Goal: Navigation & Orientation: Understand site structure

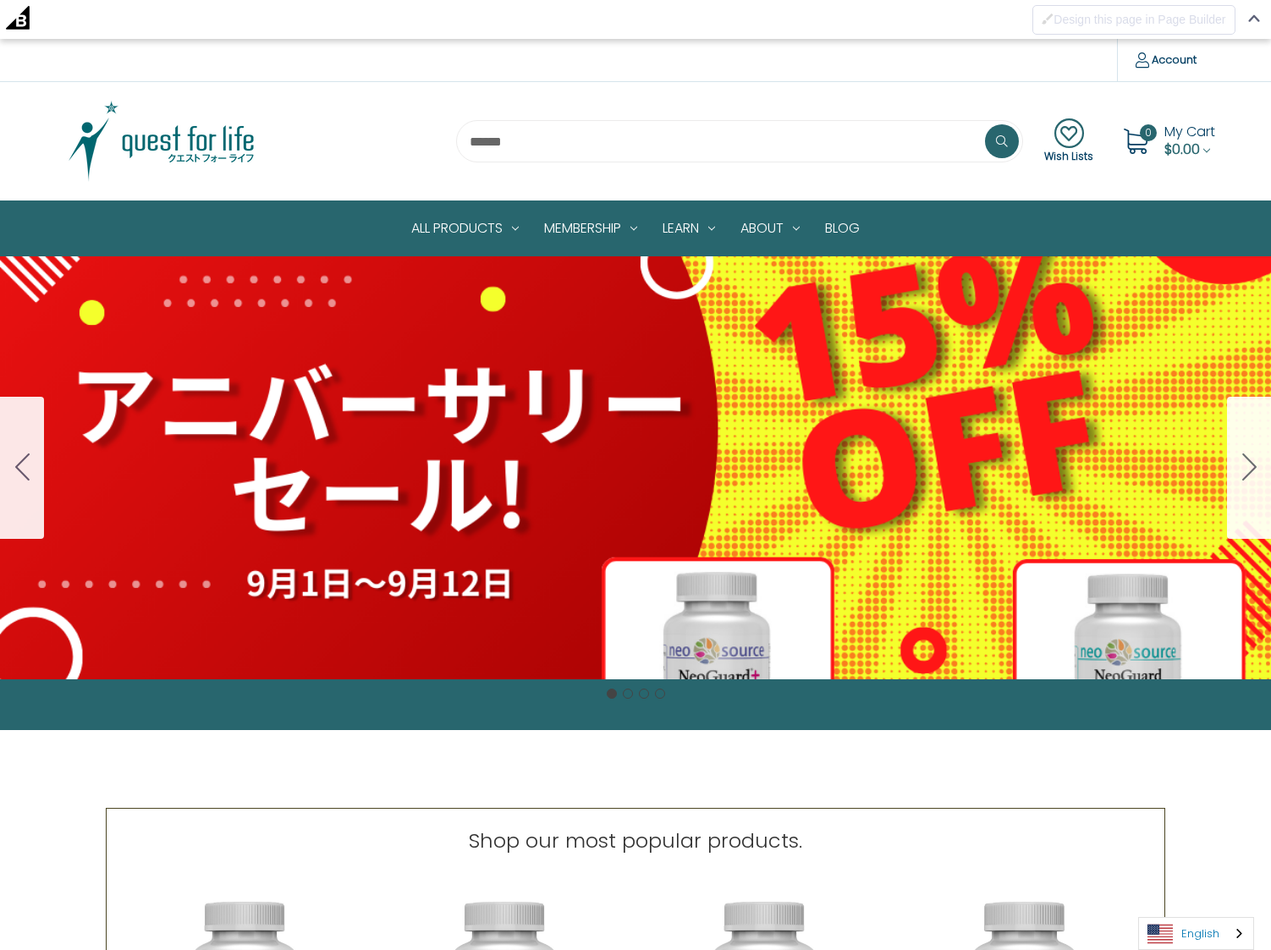
click at [1195, 930] on link "English" at bounding box center [1196, 933] width 114 height 31
click at [1199, 908] on link "日本語" at bounding box center [1183, 901] width 88 height 31
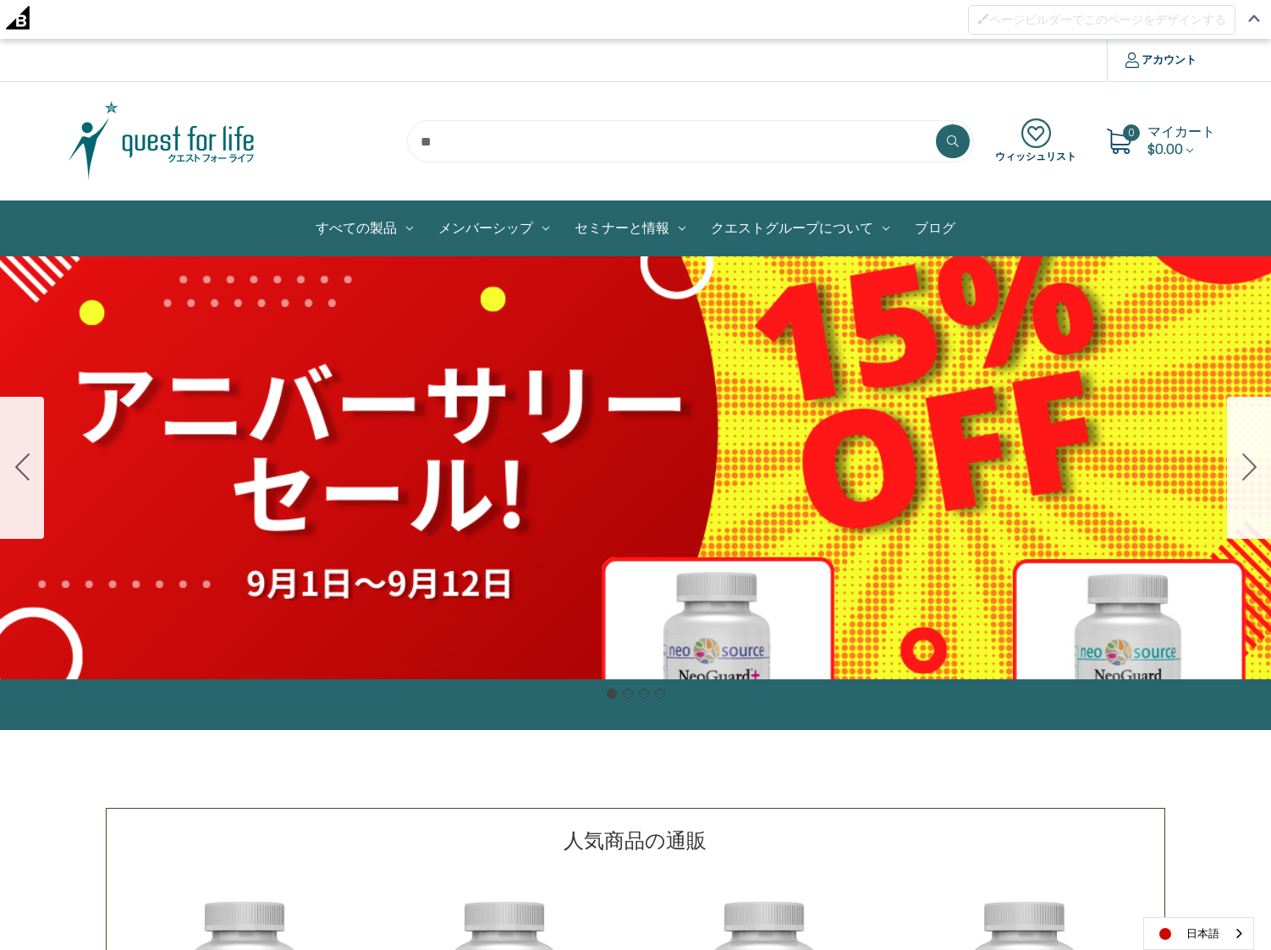
click at [931, 225] on link "ブログ" at bounding box center [935, 228] width 66 height 54
click at [754, 274] on link "お問い合わせ" at bounding box center [791, 274] width 186 height 36
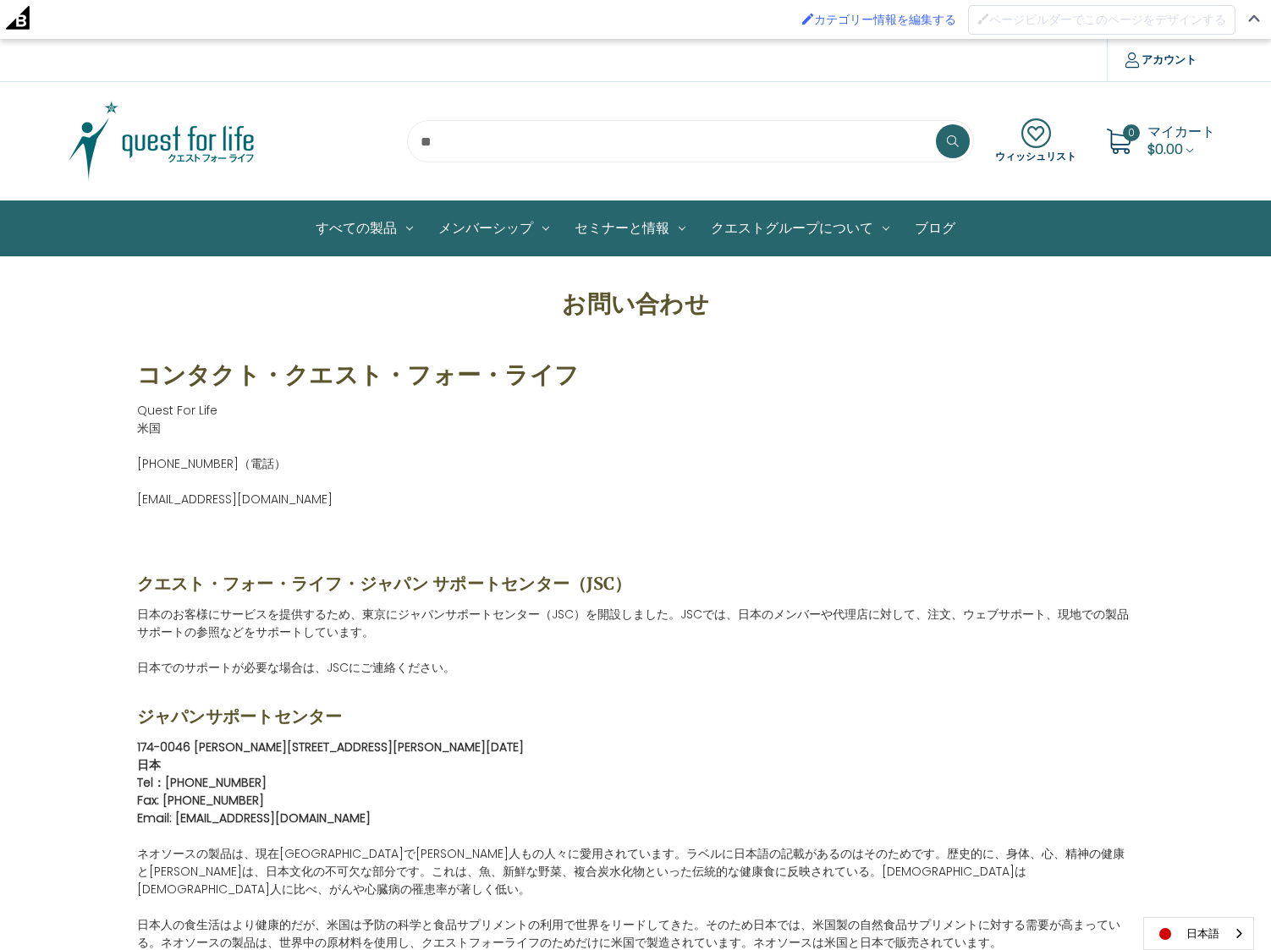
scroll to position [8, 0]
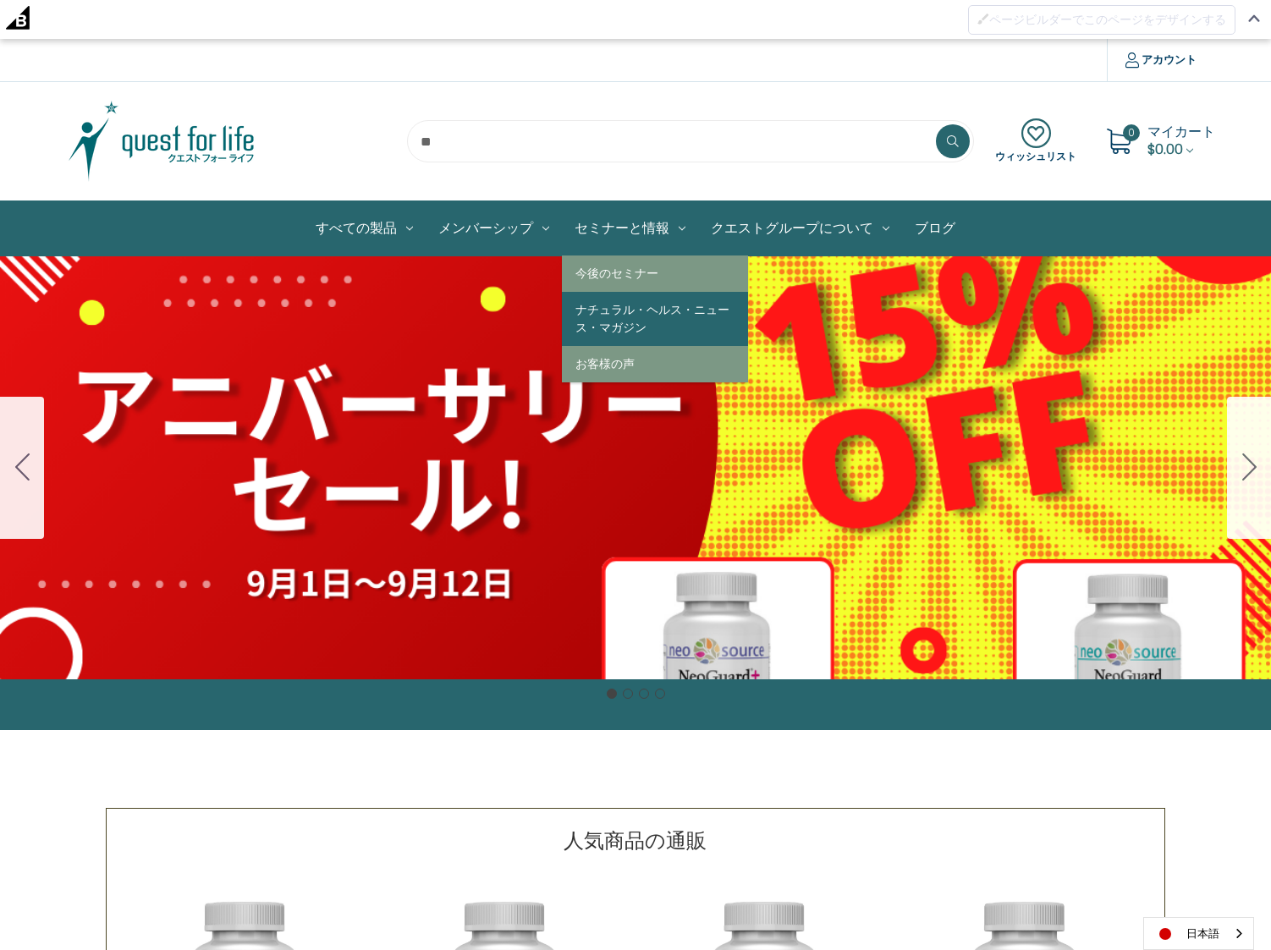
click at [630, 319] on link "ナチュラル・ヘルス・ニュース・マガジン" at bounding box center [655, 319] width 186 height 54
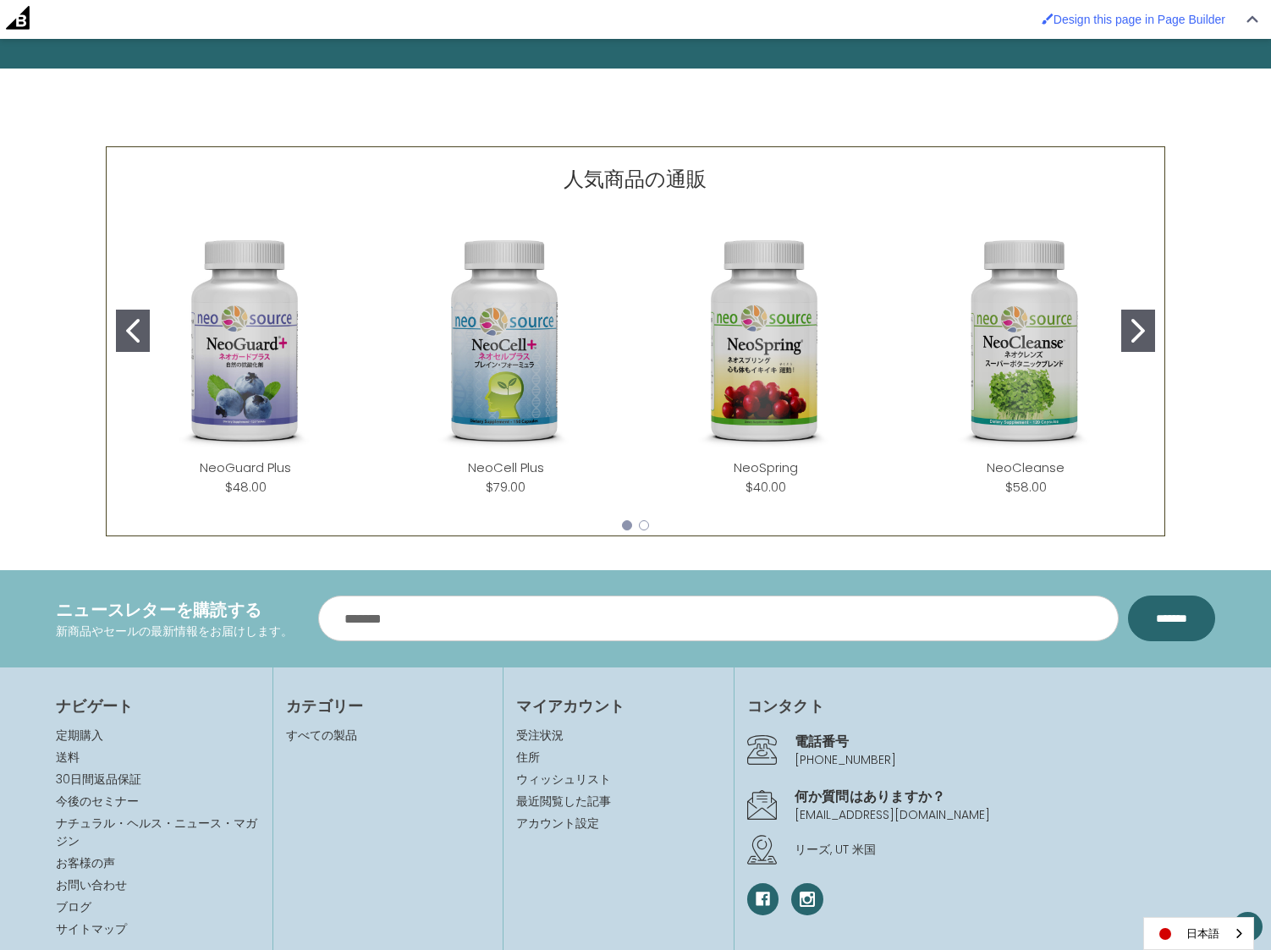
scroll to position [712, 0]
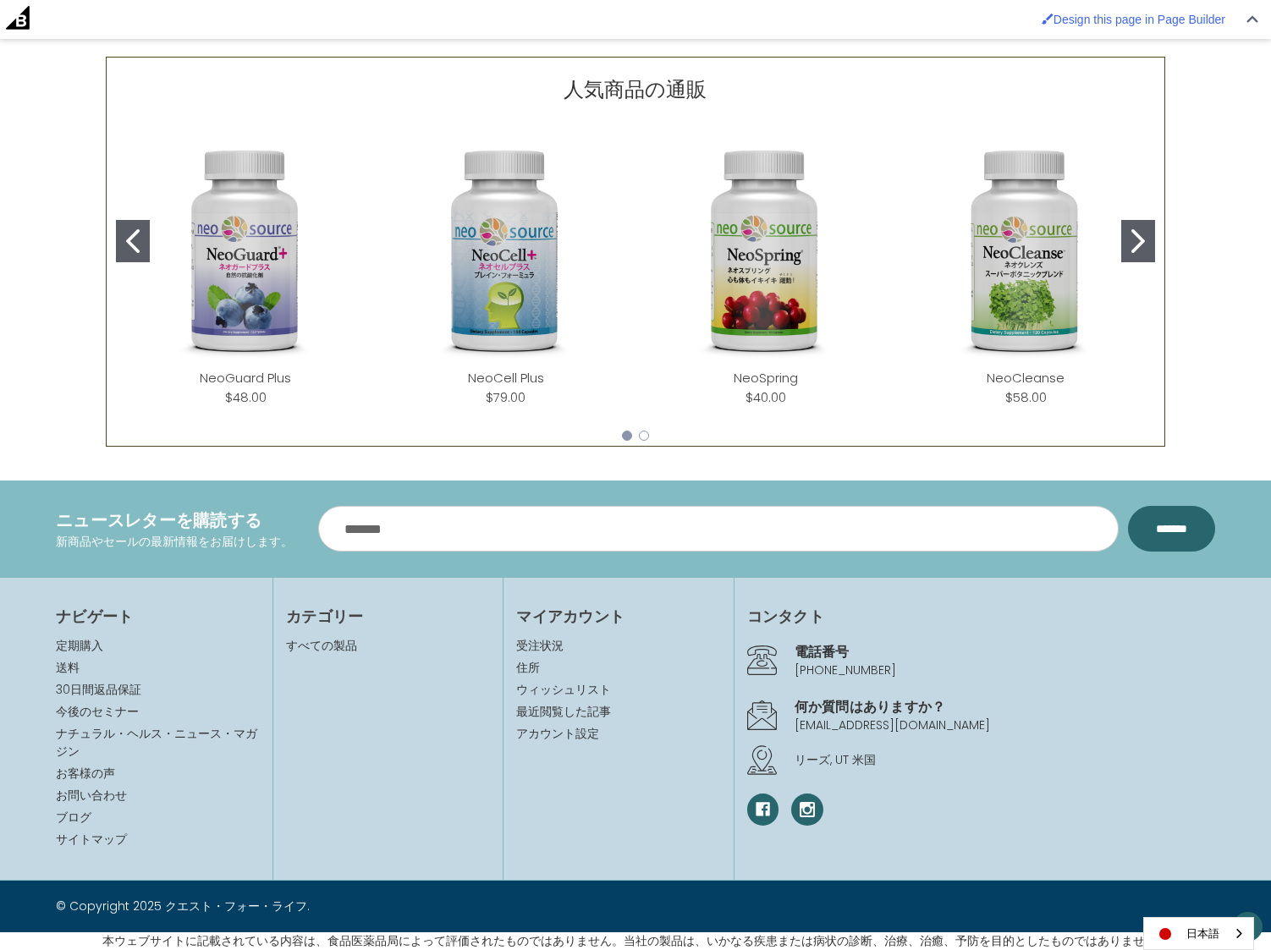
click at [760, 716] on icon at bounding box center [762, 716] width 30 height 30
click at [838, 716] on h4 "何か質問はありますか？" at bounding box center [1004, 706] width 420 height 20
click at [897, 725] on link "[EMAIL_ADDRESS][DOMAIN_NAME]" at bounding box center [891, 725] width 195 height 17
click at [96, 796] on link "お問い合わせ" at bounding box center [91, 795] width 71 height 17
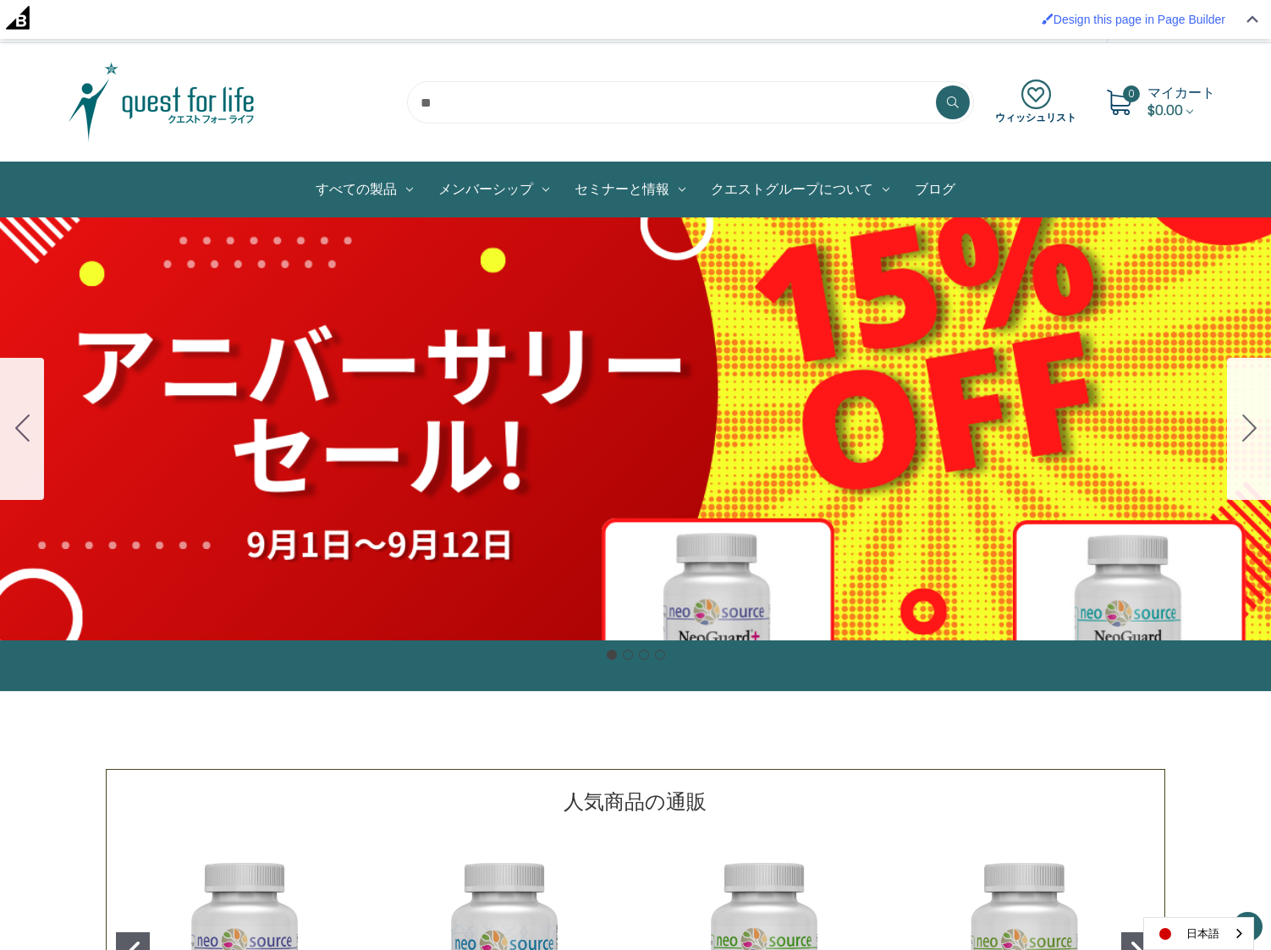
scroll to position [712, 0]
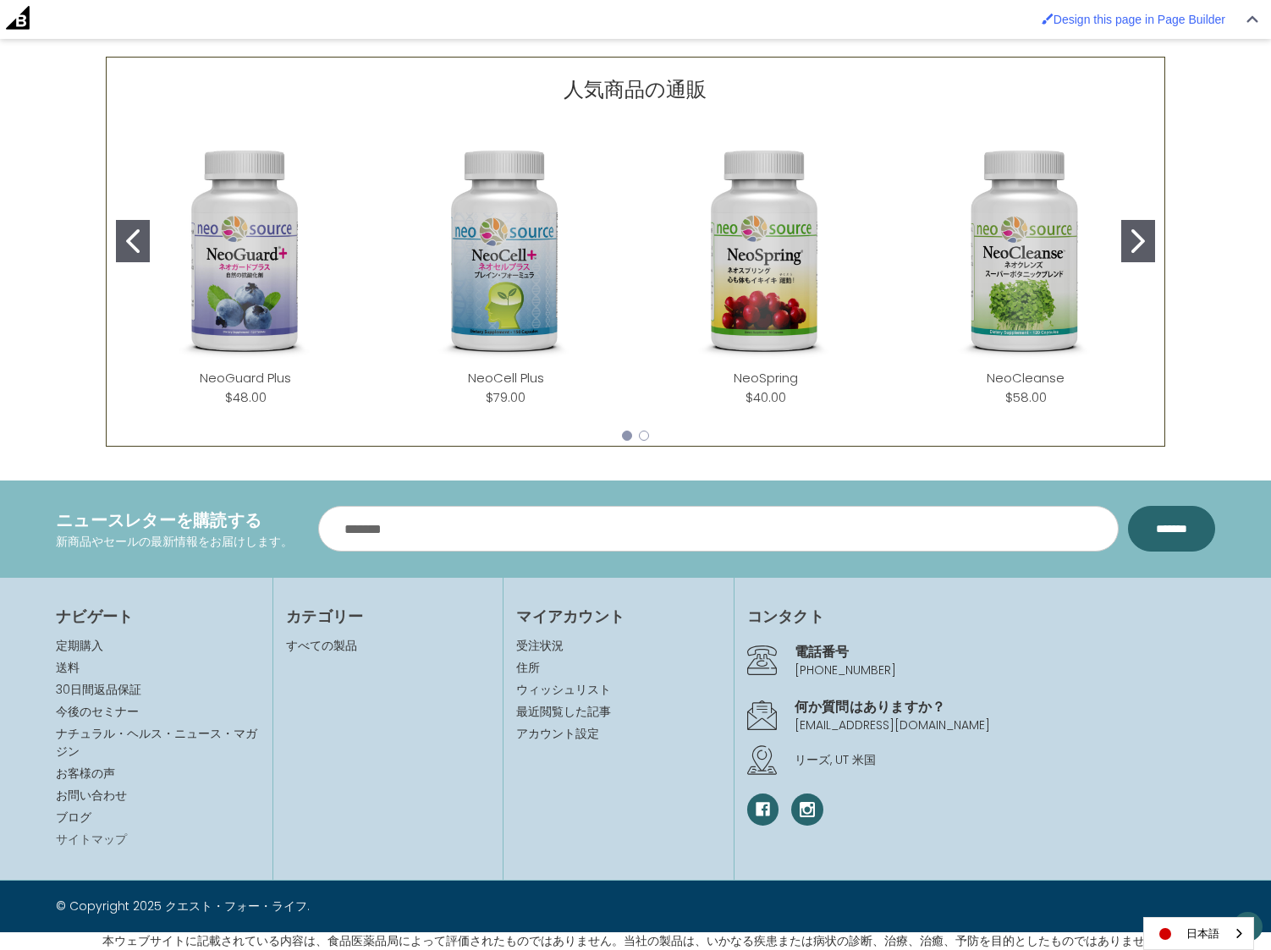
click at [107, 838] on link "サイトマップ" at bounding box center [91, 839] width 71 height 17
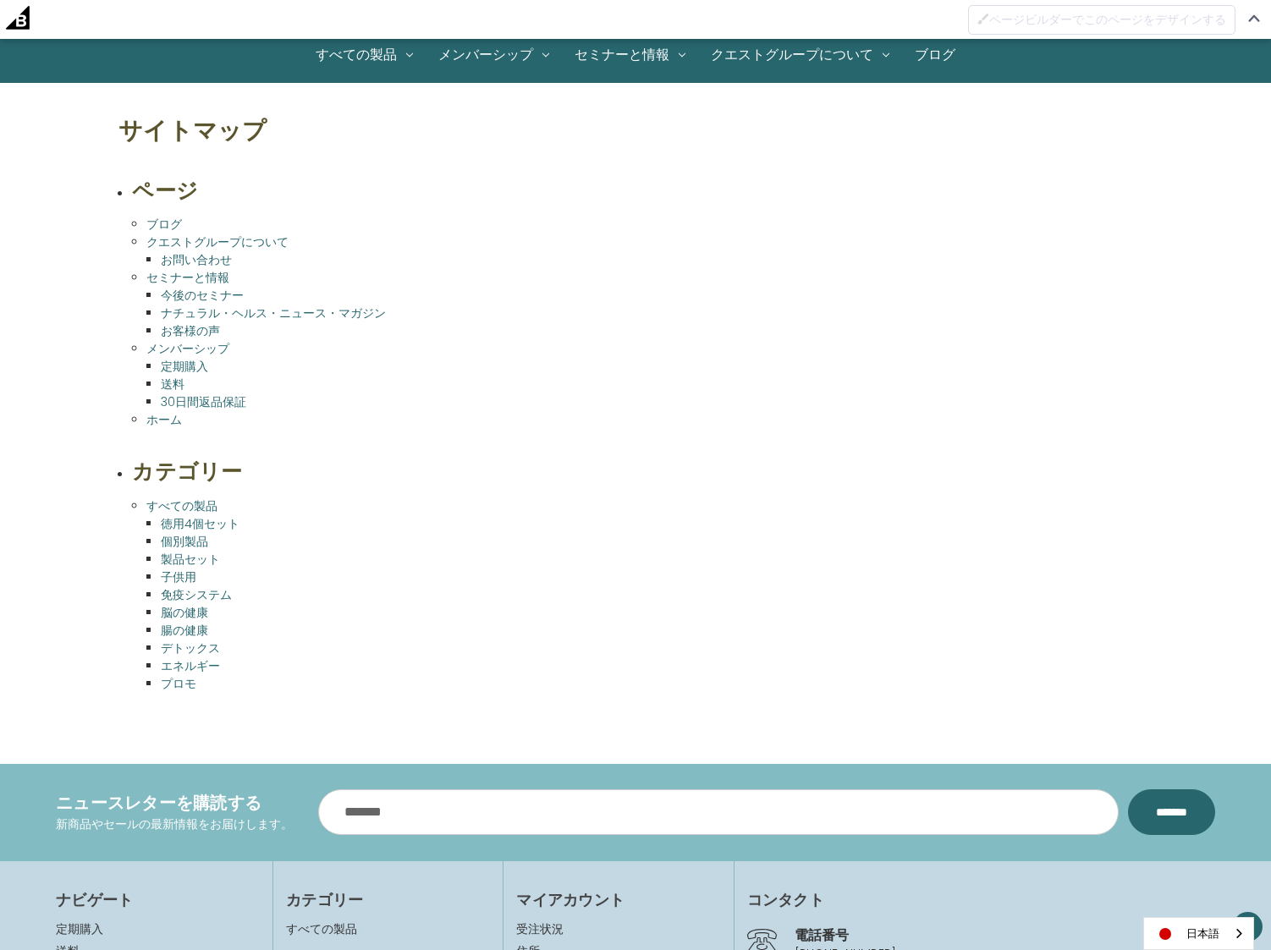
scroll to position [174, 0]
click at [170, 421] on link "ホーム" at bounding box center [164, 418] width 36 height 17
